Goal: Information Seeking & Learning: Learn about a topic

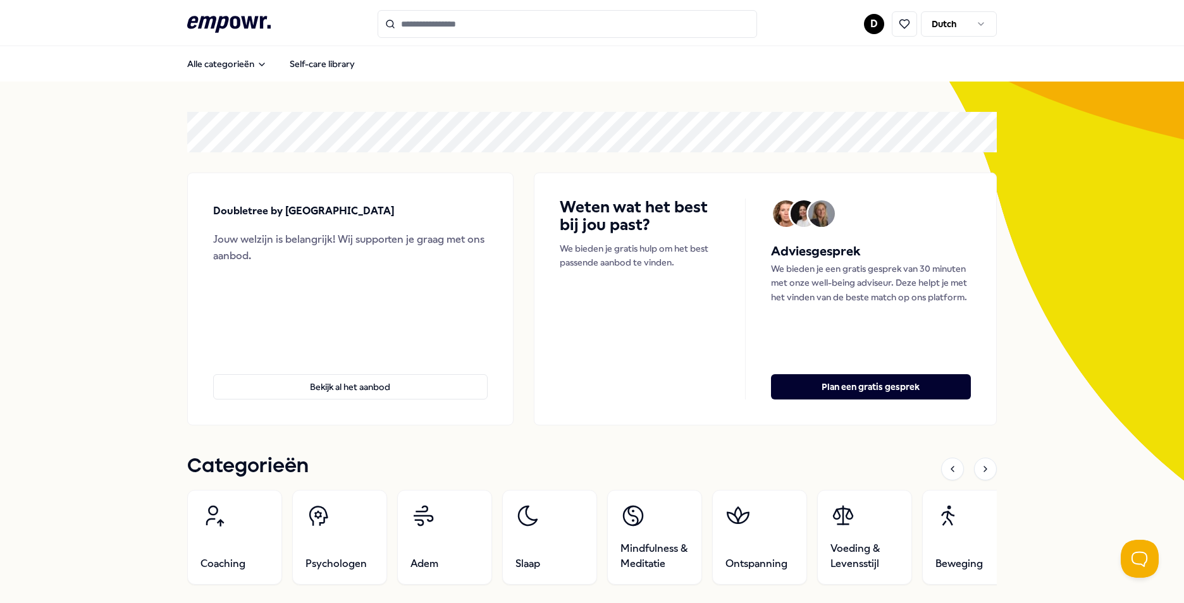
scroll to position [1012, 0]
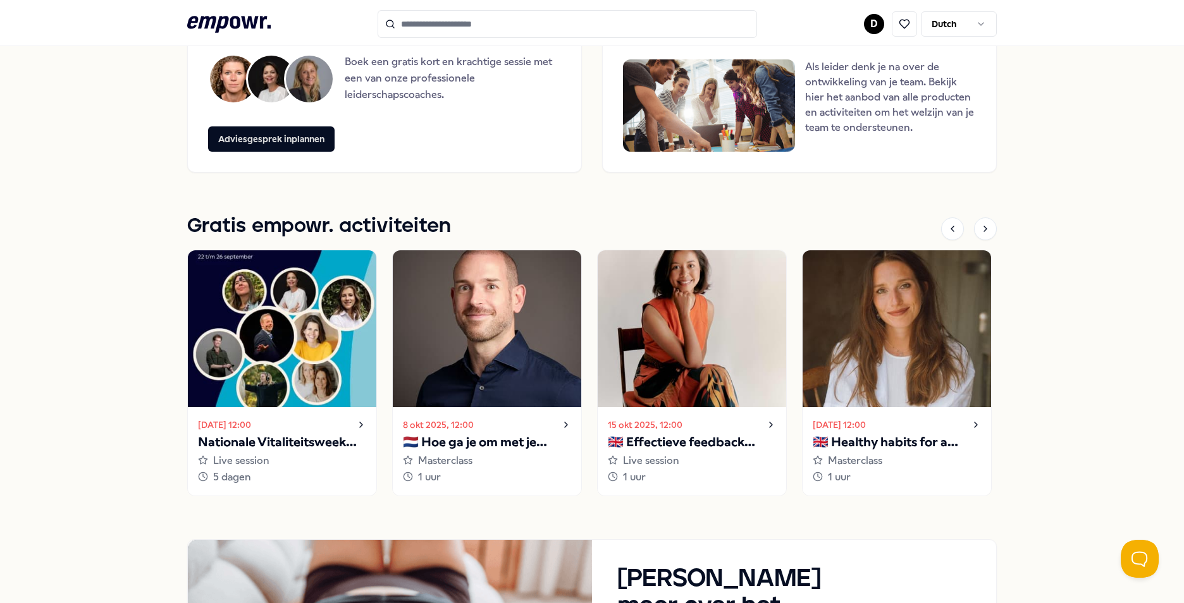
drag, startPoint x: 1051, startPoint y: 260, endPoint x: 1038, endPoint y: 216, distance: 46.0
click at [984, 236] on div at bounding box center [985, 229] width 23 height 23
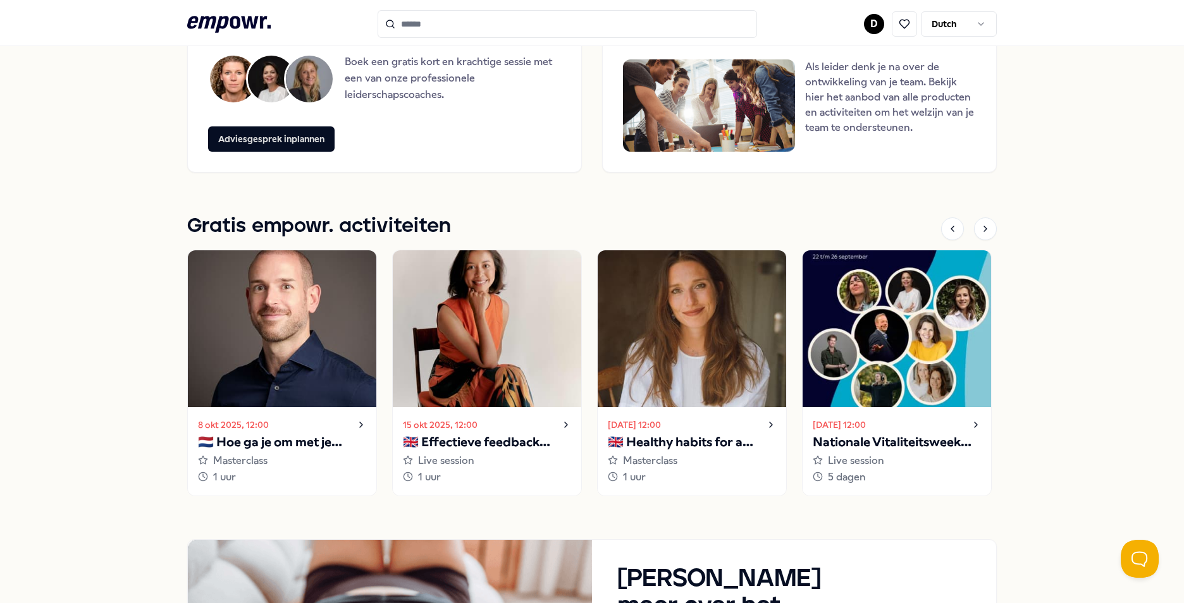
click at [989, 238] on div at bounding box center [969, 229] width 56 height 23
click at [985, 225] on icon at bounding box center [985, 229] width 10 height 10
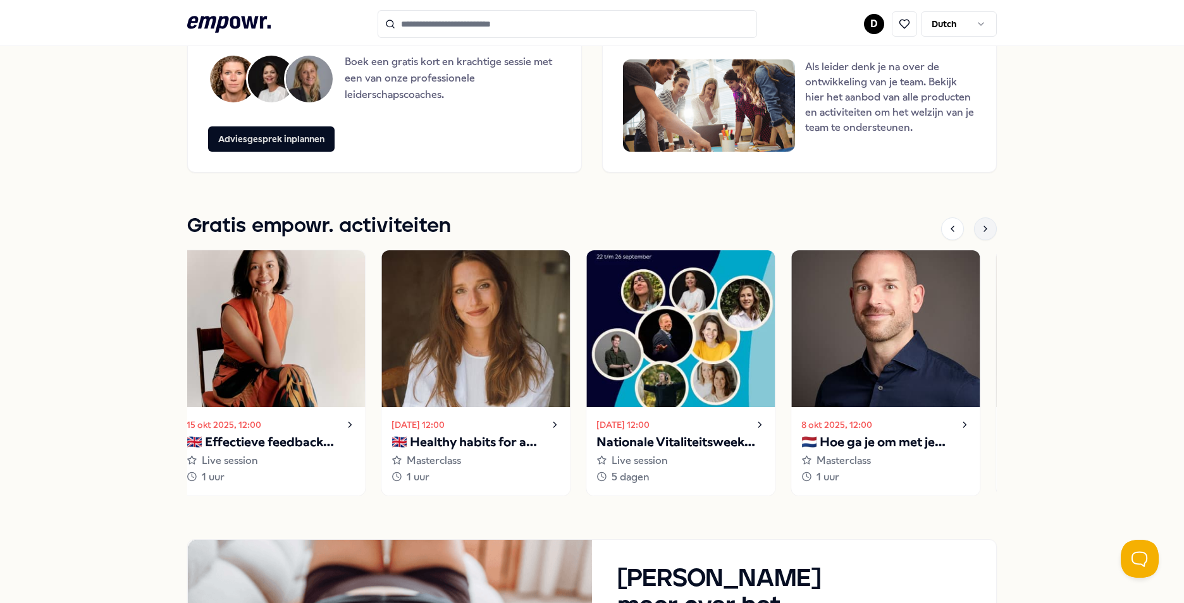
click at [985, 225] on icon at bounding box center [985, 229] width 10 height 10
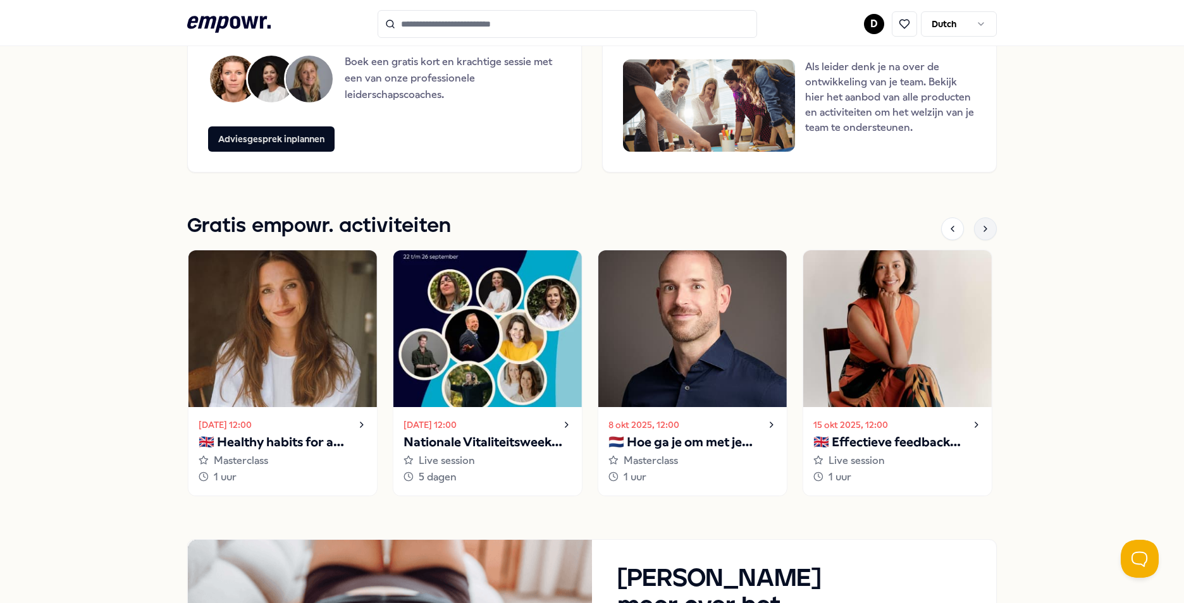
click at [985, 225] on icon at bounding box center [985, 229] width 10 height 10
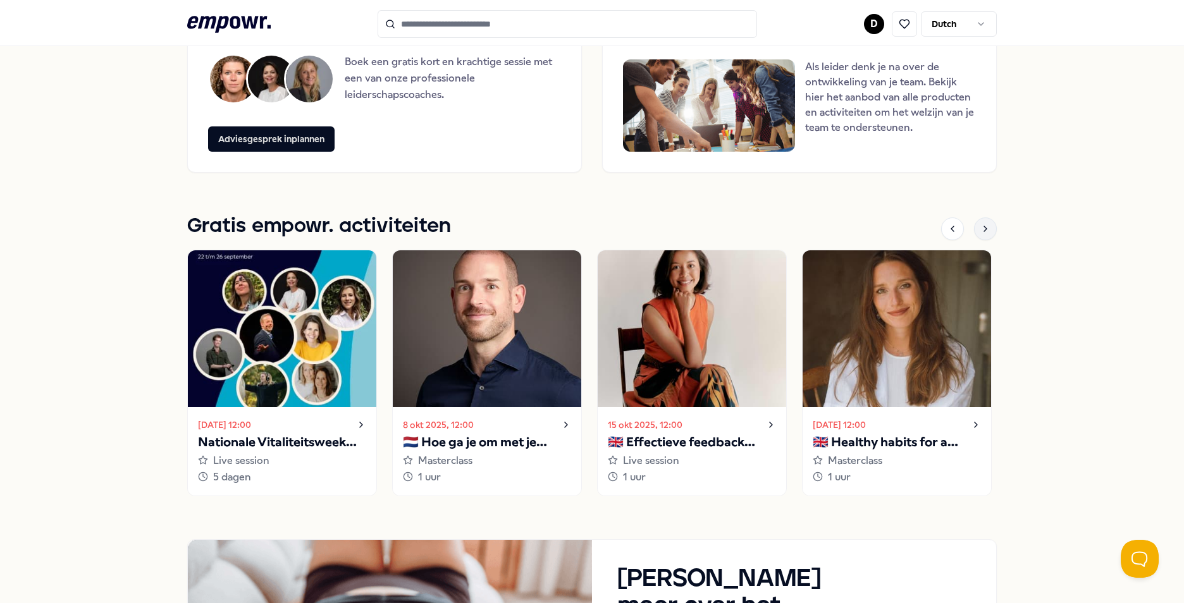
click at [985, 225] on icon at bounding box center [985, 229] width 10 height 10
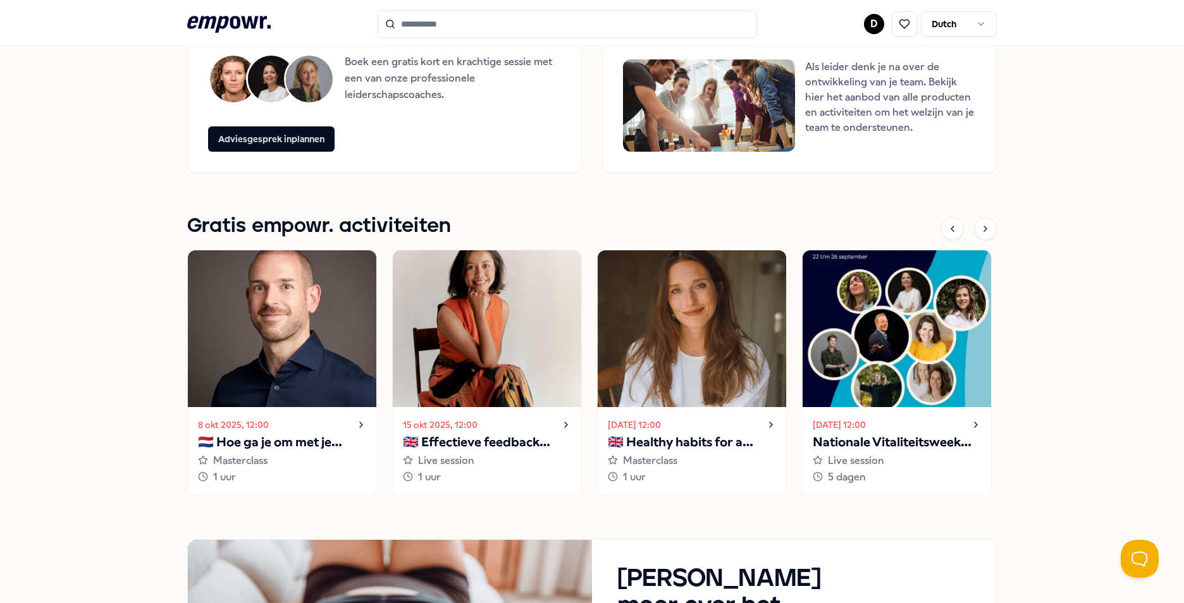
click at [954, 218] on div at bounding box center [969, 229] width 56 height 23
click at [951, 229] on icon at bounding box center [952, 229] width 10 height 10
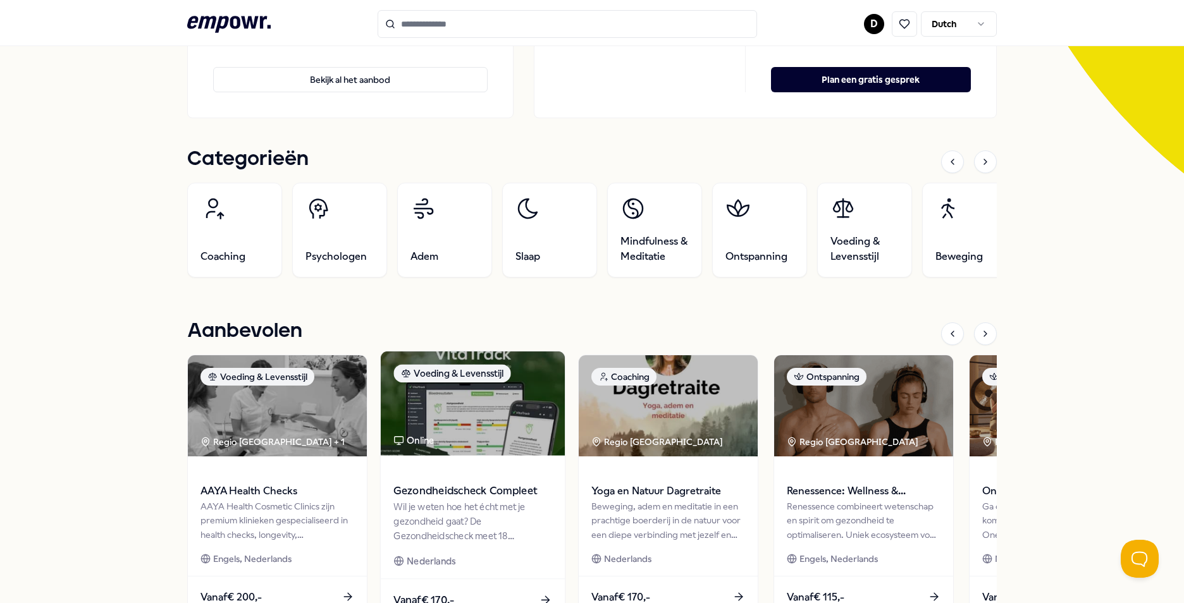
scroll to position [434, 0]
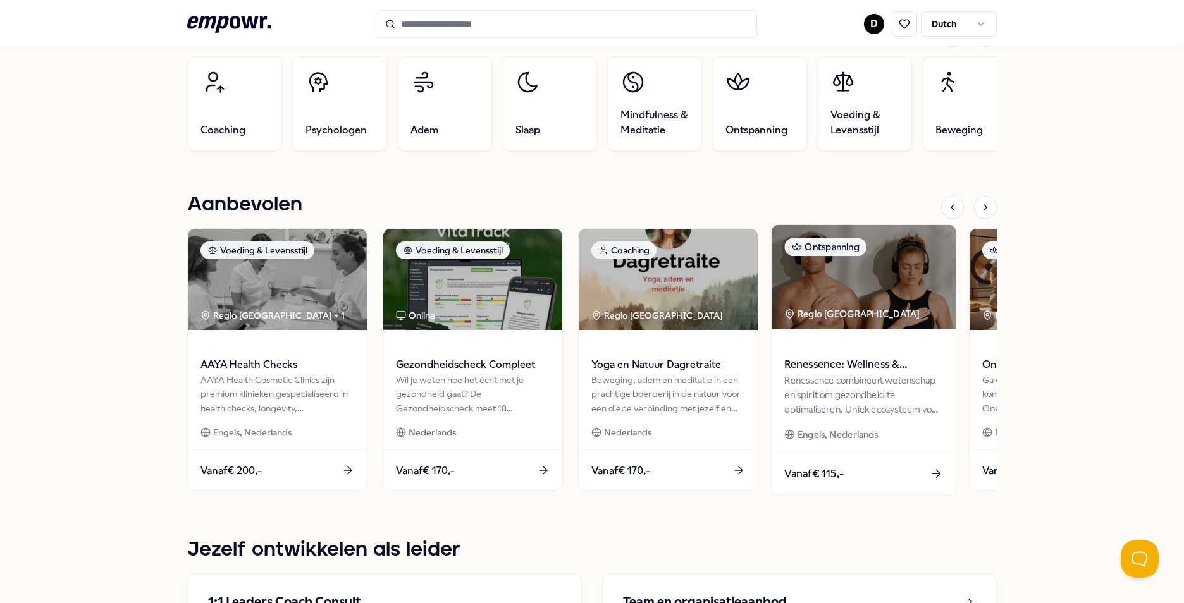
click at [877, 392] on div "Renessence combineert wetenschap en spirit om gezondheid te optimaliseren. Unie…" at bounding box center [863, 395] width 158 height 44
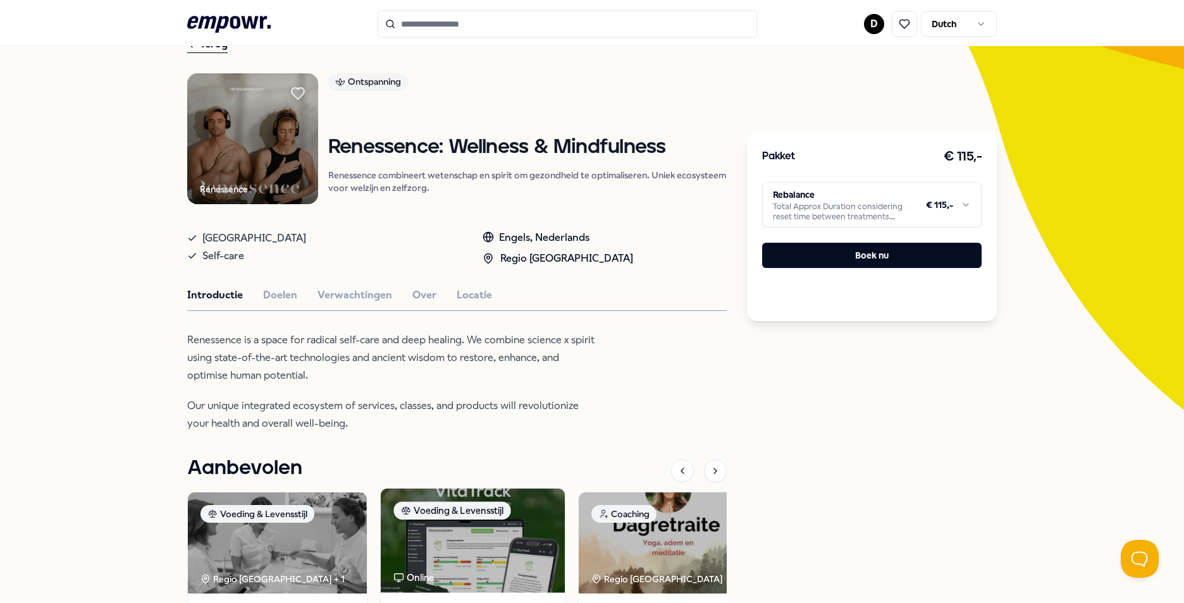
scroll to position [8, 0]
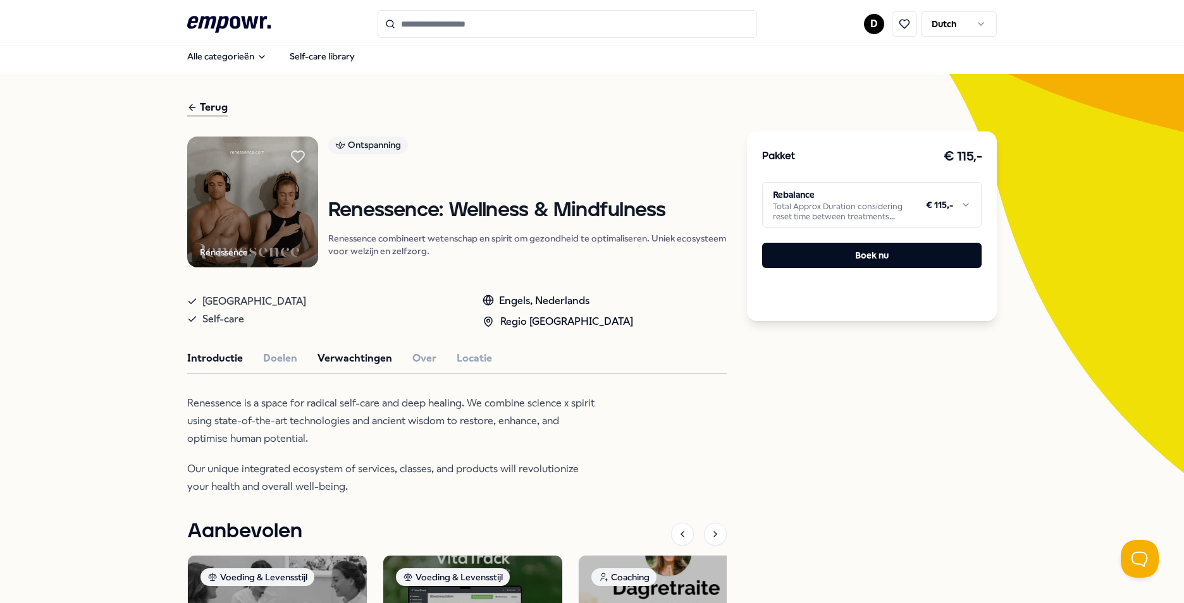
click at [358, 360] on button "Verwachtingen" at bounding box center [354, 358] width 75 height 16
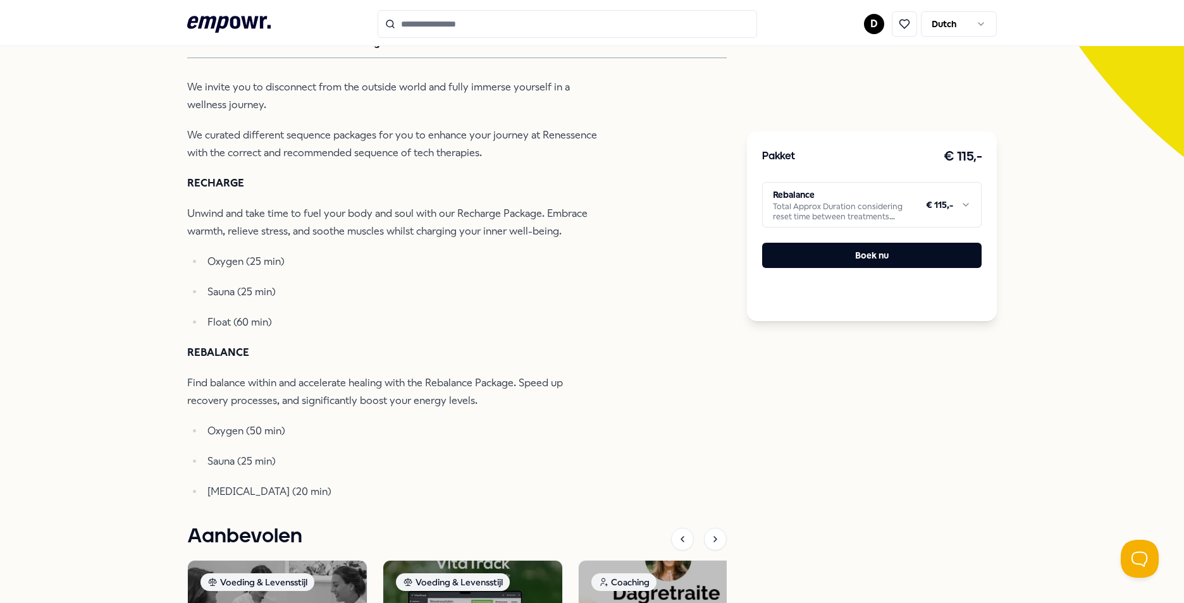
scroll to position [640, 0]
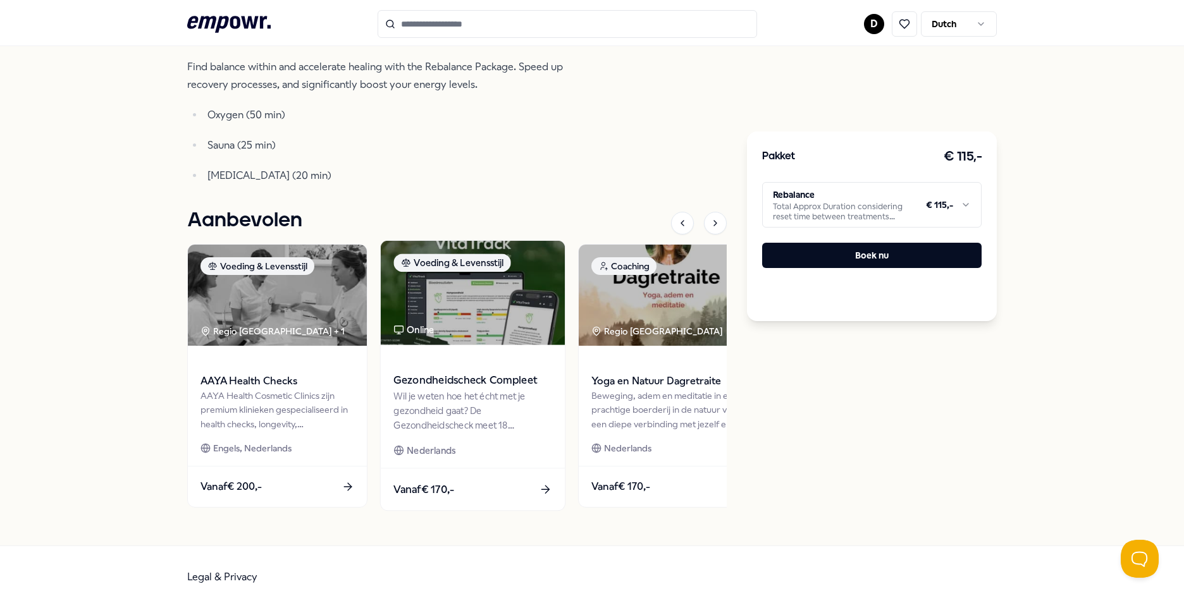
click at [508, 440] on div "Gezondheidscheck Compleet Wil je weten hoe het écht met je gezondheid gaat? De …" at bounding box center [473, 406] width 184 height 123
